Goal: Task Accomplishment & Management: Manage account settings

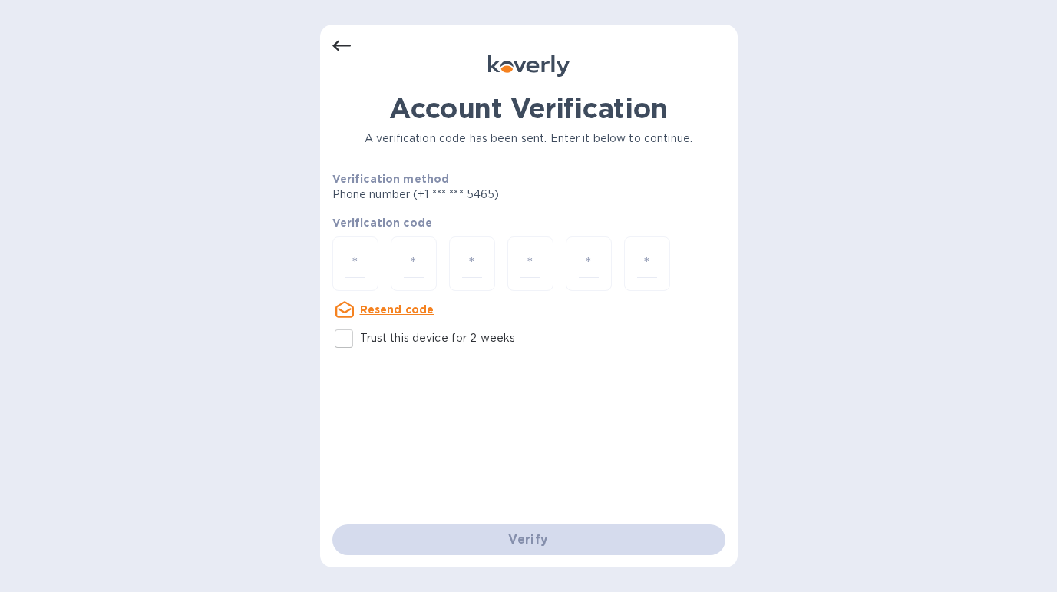
click at [343, 45] on icon at bounding box center [341, 46] width 18 height 11
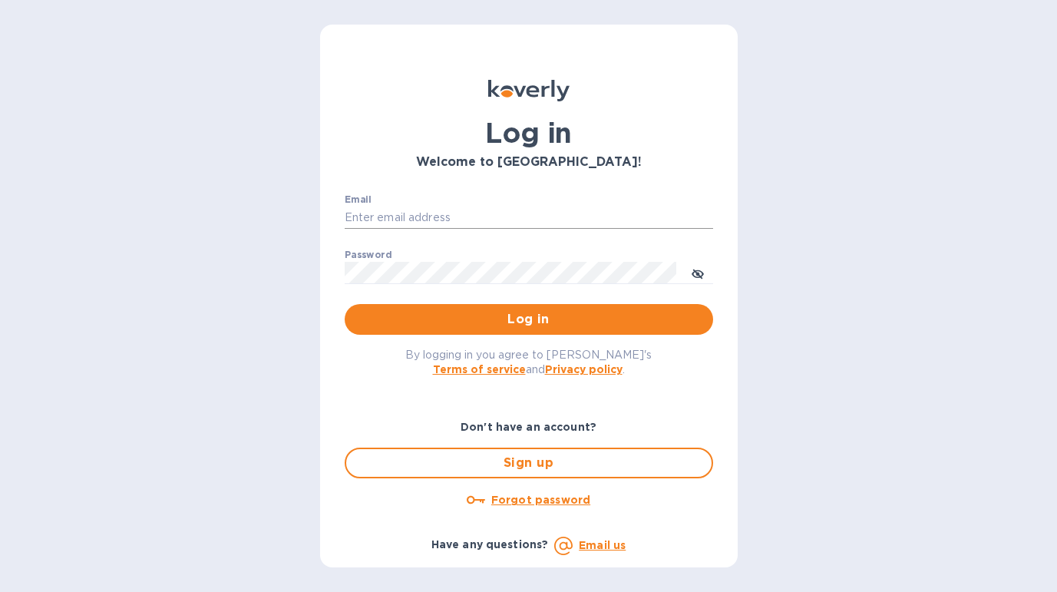
click at [430, 213] on input "Email" at bounding box center [529, 217] width 368 height 23
type input "[EMAIL_ADDRESS][DOMAIN_NAME]"
click at [483, 321] on span "Log in" at bounding box center [529, 319] width 344 height 18
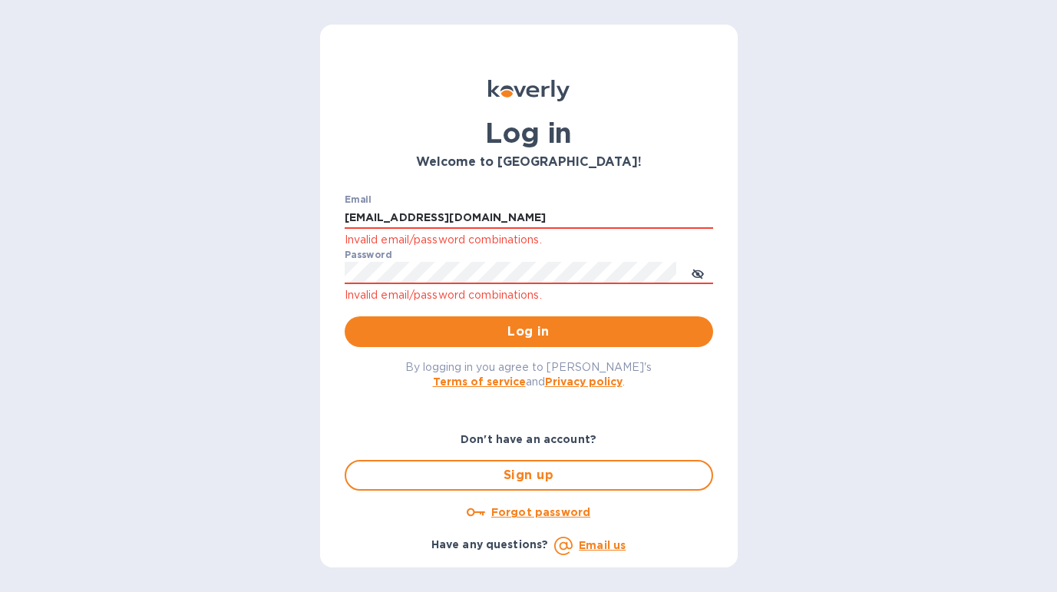
click at [511, 510] on u "Forgot password" at bounding box center [540, 512] width 99 height 12
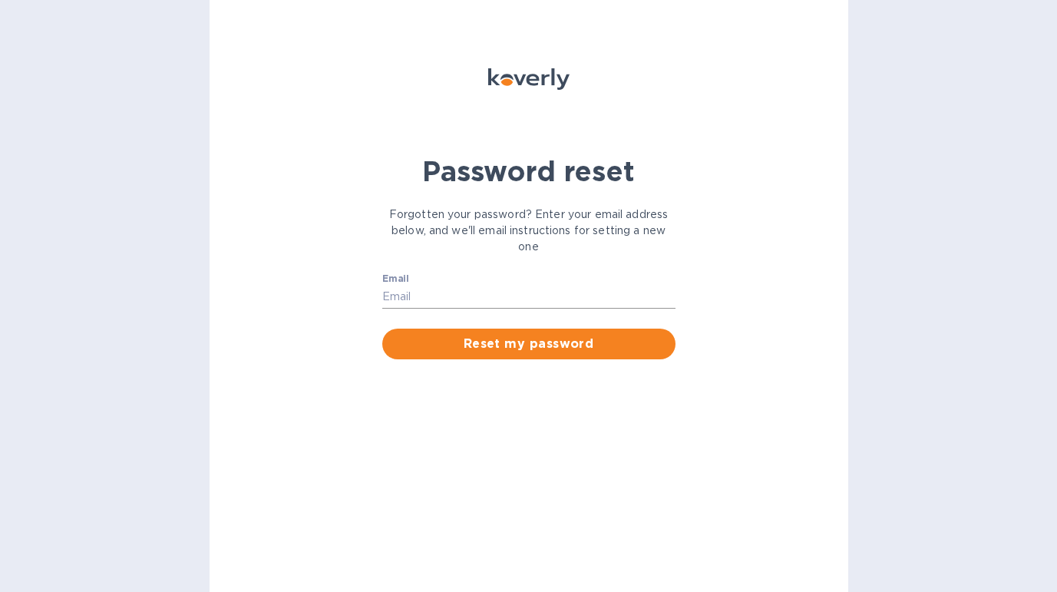
click at [480, 290] on input "Email" at bounding box center [528, 297] width 293 height 23
type input "[EMAIL_ADDRESS][DOMAIN_NAME]"
click at [481, 350] on span "Reset my password" at bounding box center [529, 344] width 269 height 18
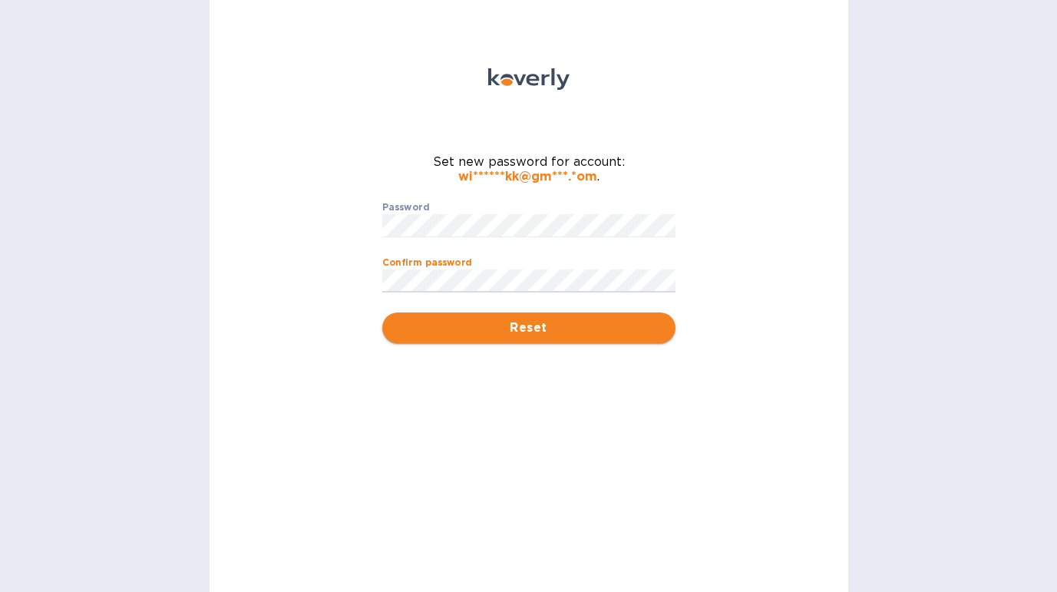
click at [504, 331] on span "Reset" at bounding box center [529, 328] width 269 height 18
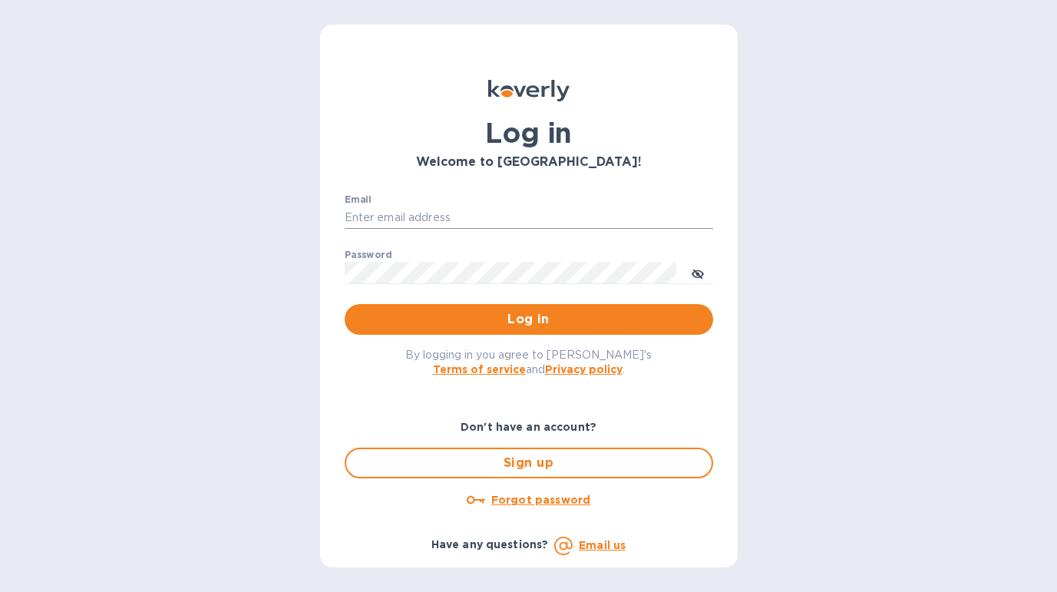
click at [474, 219] on input "Email" at bounding box center [529, 217] width 368 height 23
type input "[EMAIL_ADDRESS][DOMAIN_NAME]"
click at [507, 318] on span "Log in" at bounding box center [529, 319] width 344 height 18
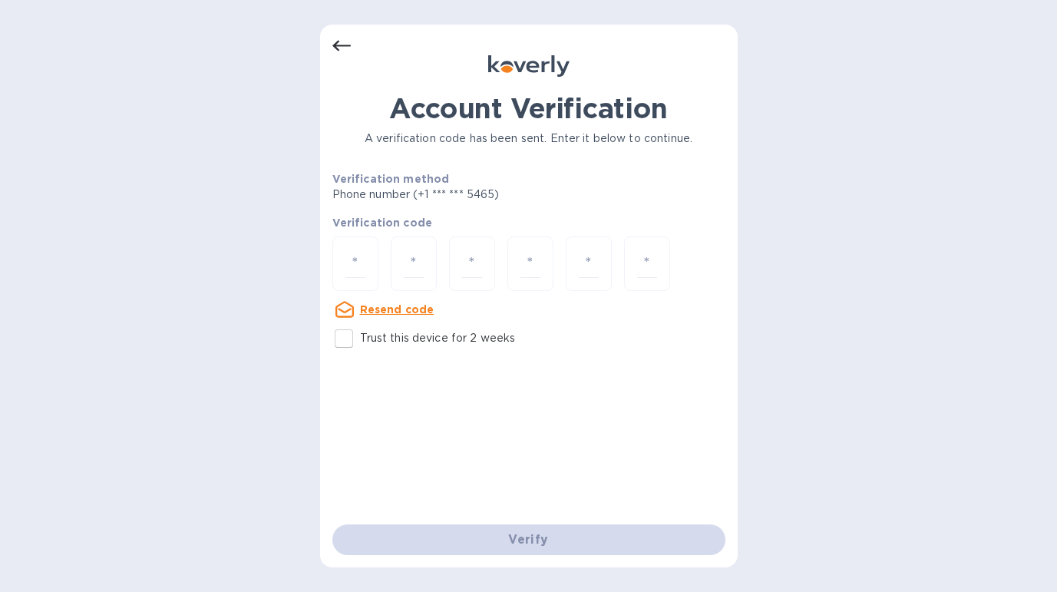
click at [459, 342] on p "Trust this device for 2 weeks" at bounding box center [438, 338] width 156 height 16
click at [360, 342] on input "Trust this device for 2 weeks" at bounding box center [344, 338] width 32 height 32
click at [459, 342] on p "Trust this device for 2 weeks" at bounding box center [438, 338] width 156 height 16
click at [360, 342] on input "Trust this device for 2 weeks" at bounding box center [344, 338] width 32 height 32
checkbox input "false"
